Goal: Task Accomplishment & Management: Use online tool/utility

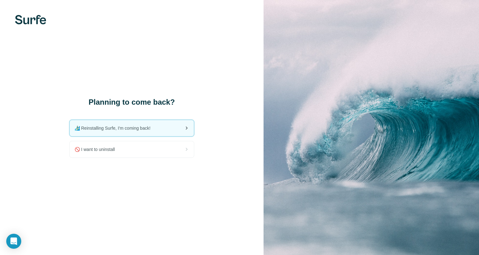
click at [146, 126] on span "🏄🏻‍♂️ Reinstalling Surfe, I'm coming back!" at bounding box center [115, 128] width 81 height 6
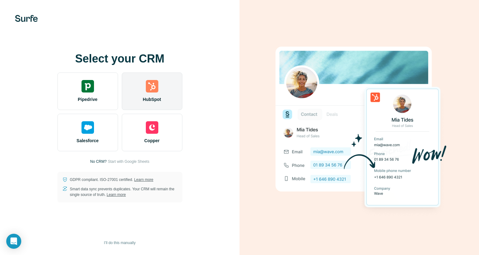
click at [146, 91] on div at bounding box center [152, 86] width 12 height 12
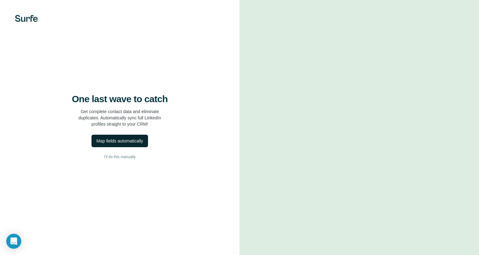
click at [135, 142] on div "Map fields automatically" at bounding box center [119, 141] width 47 height 6
click at [139, 142] on div "Map fields automatically" at bounding box center [119, 141] width 47 height 6
click at [125, 159] on span "I’ll do this manually" at bounding box center [120, 157] width 32 height 6
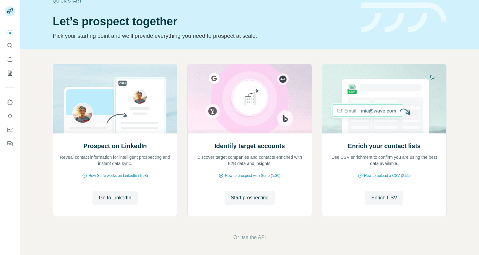
scroll to position [15, 0]
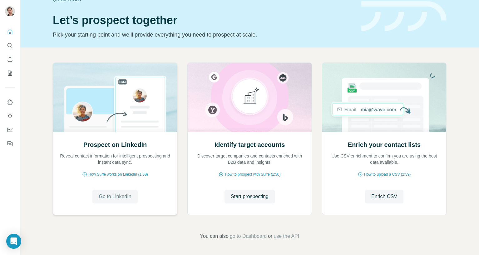
click at [128, 196] on span "Go to LinkedIn" at bounding box center [115, 196] width 32 height 7
